Goal: Information Seeking & Learning: Learn about a topic

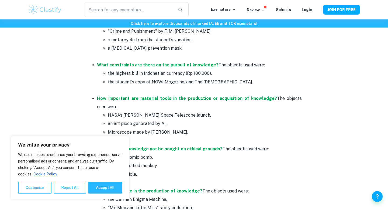
scroll to position [850, 0]
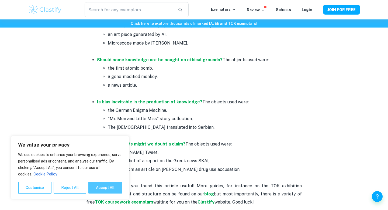
click at [108, 189] on button "Accept All" at bounding box center [105, 188] width 34 height 12
checkbox input "true"
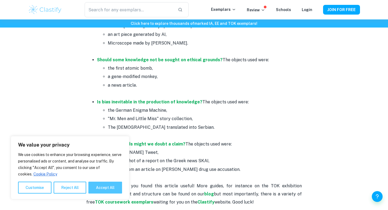
checkbox input "true"
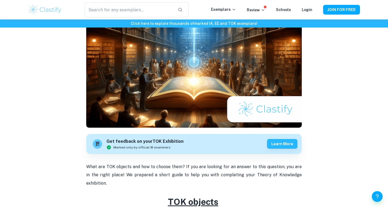
scroll to position [0, 0]
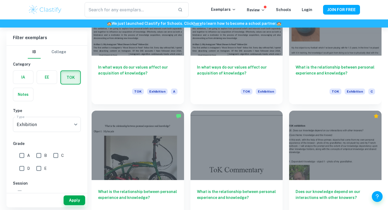
scroll to position [1996, 0]
